Goal: Find specific page/section: Find specific page/section

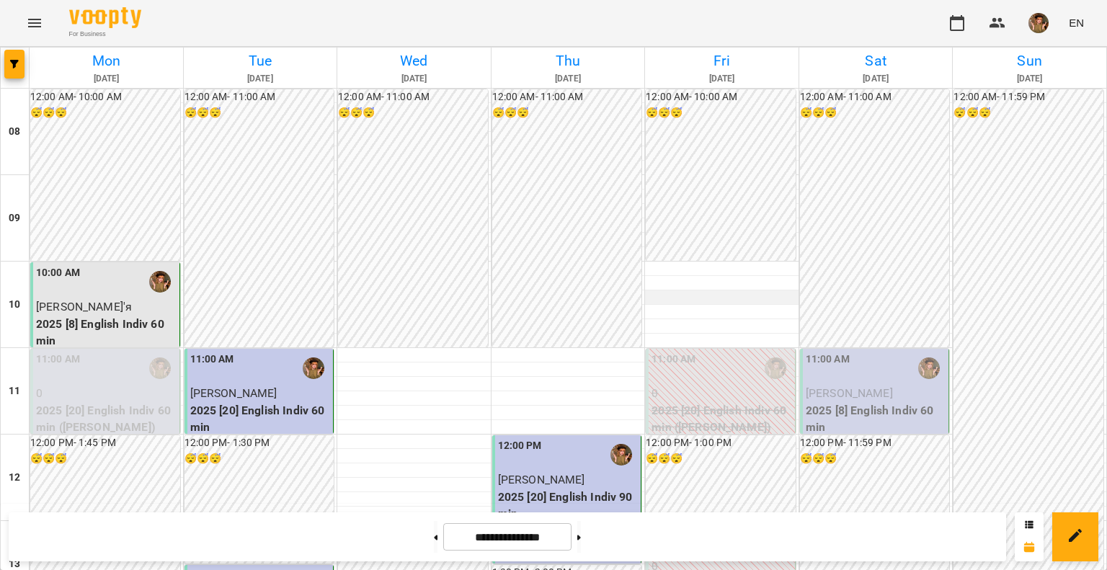
scroll to position [159, 0]
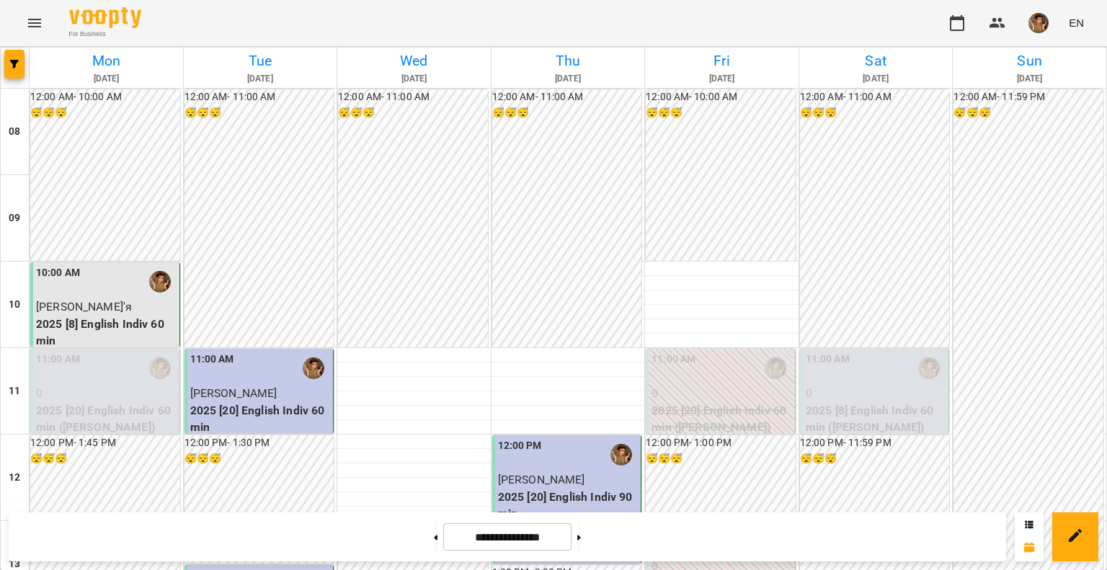
scroll to position [864, 0]
click at [1041, 19] on img "button" at bounding box center [1038, 23] width 20 height 20
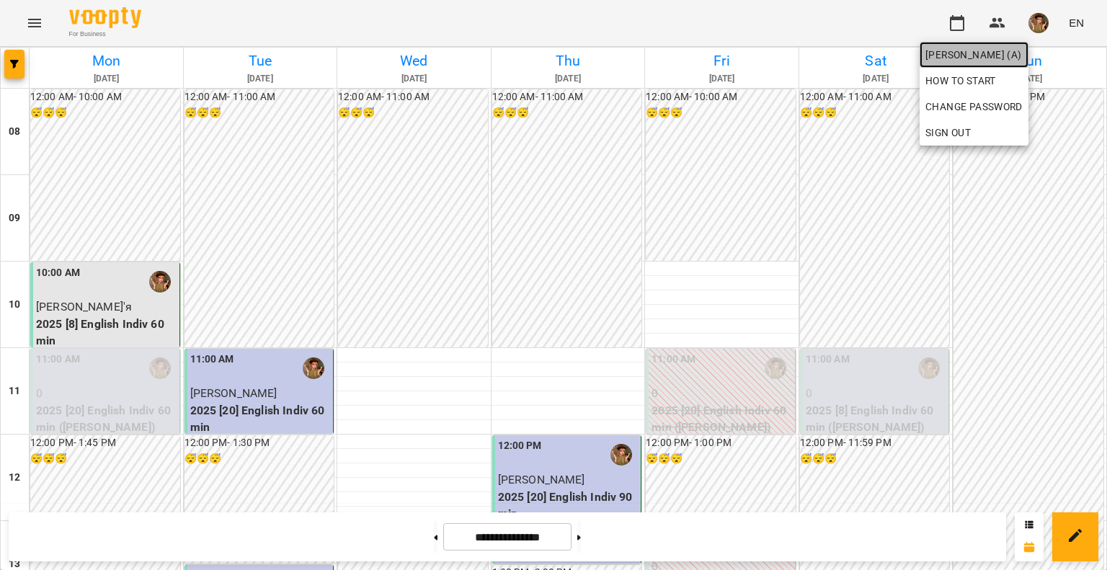
click at [980, 52] on span "[PERSON_NAME] (а)" at bounding box center [973, 54] width 97 height 17
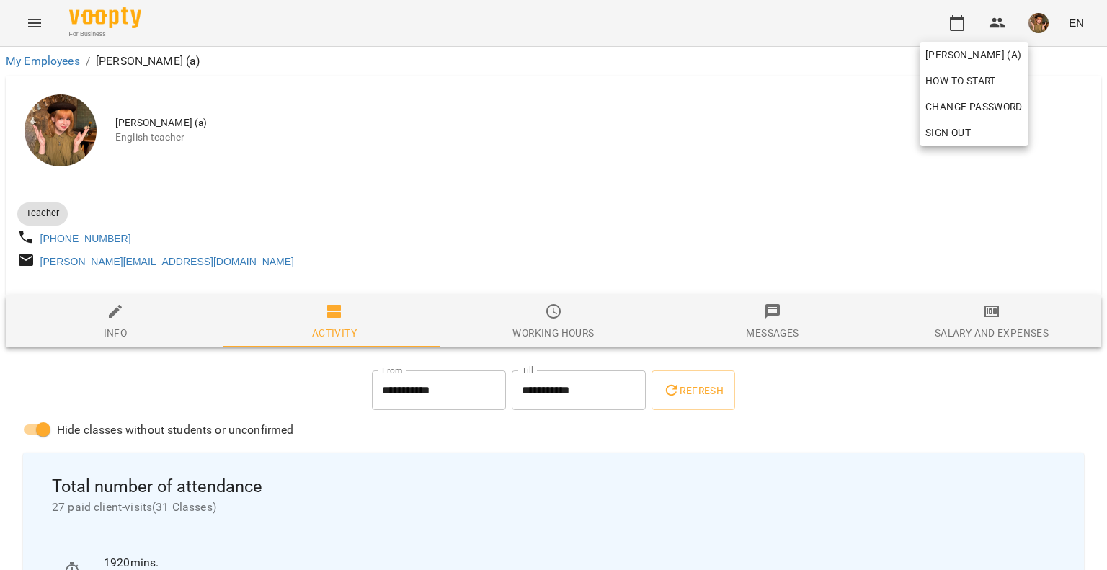
click at [167, 394] on div at bounding box center [553, 285] width 1107 height 570
